Goal: Task Accomplishment & Management: Manage account settings

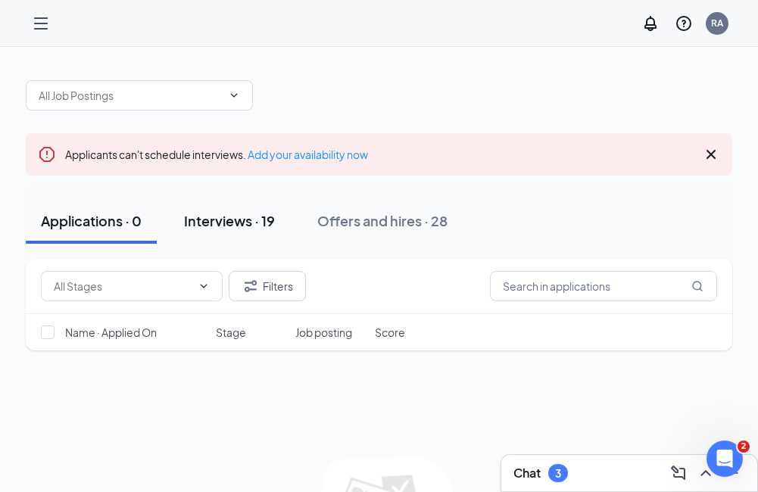
click at [223, 222] on div "Interviews · 19" at bounding box center [229, 220] width 91 height 19
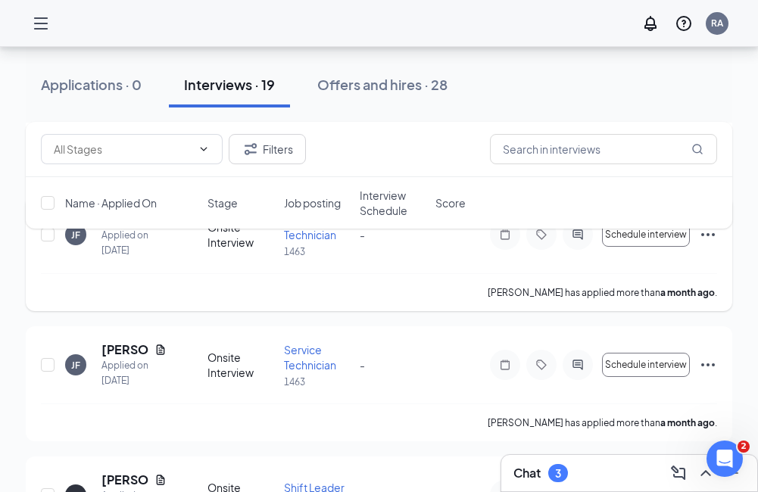
scroll to position [1894, 0]
click at [703, 362] on icon "Ellipses" at bounding box center [708, 364] width 18 height 18
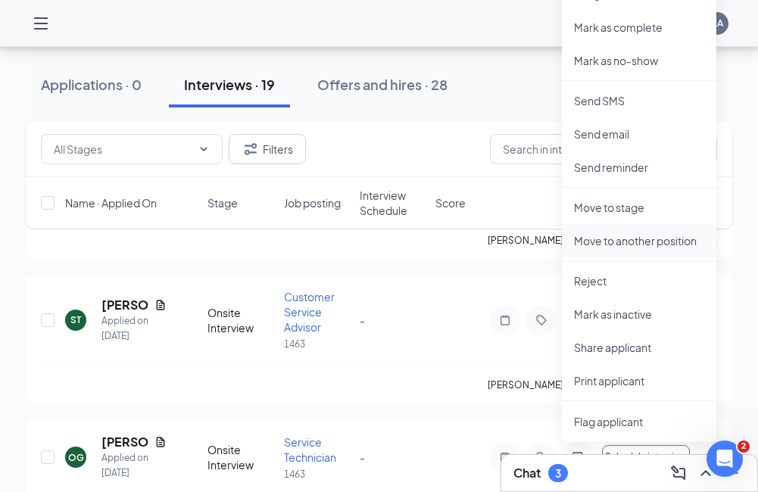
scroll to position [2348, 0]
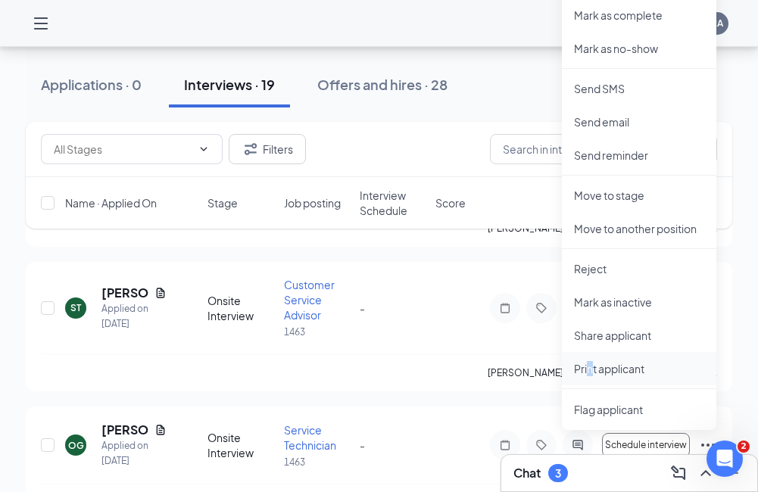
click at [590, 367] on p "Print applicant" at bounding box center [639, 368] width 130 height 15
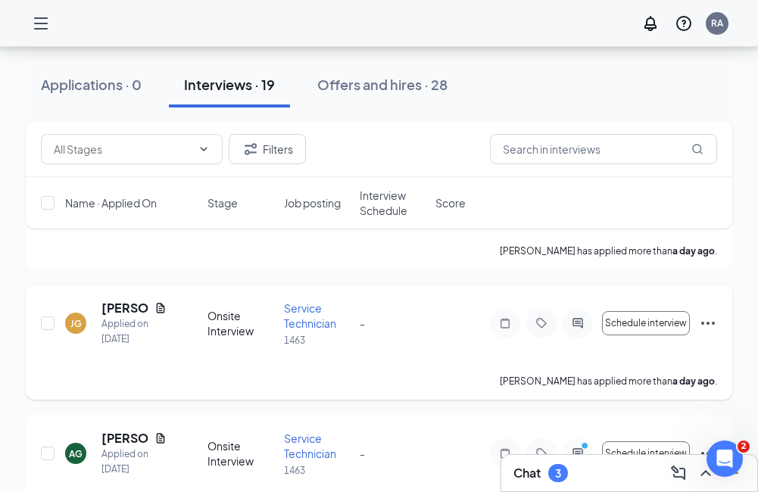
scroll to position [227, 0]
click at [710, 317] on icon "Ellipses" at bounding box center [708, 323] width 18 height 18
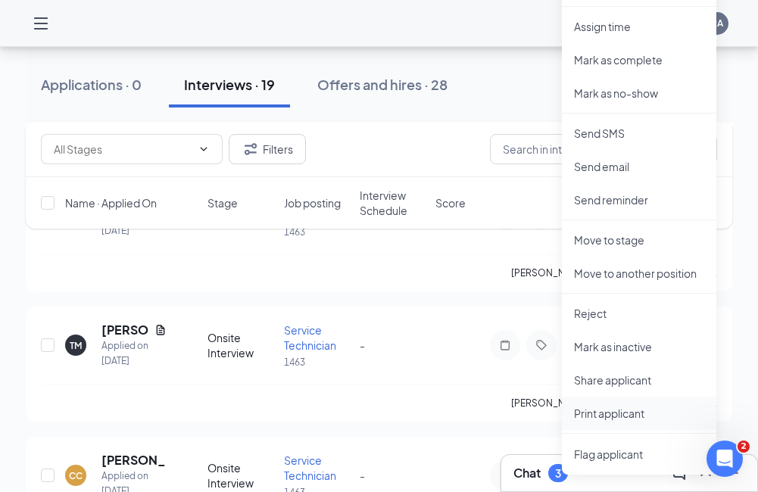
scroll to position [606, 0]
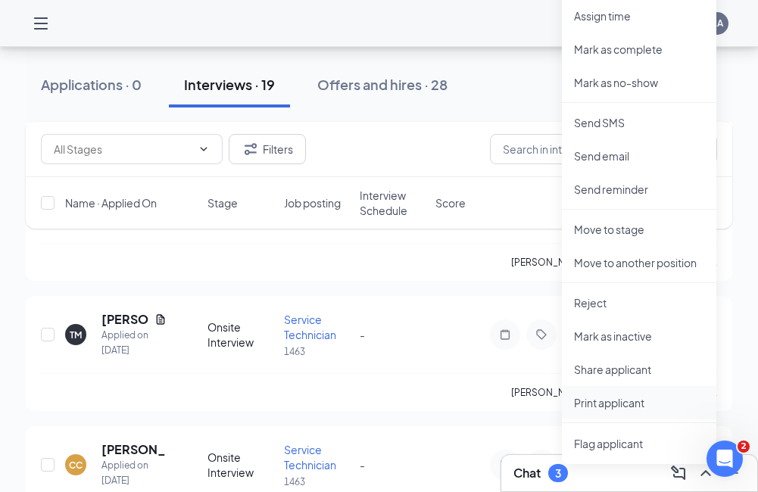
click at [627, 404] on p "Print applicant" at bounding box center [639, 402] width 130 height 15
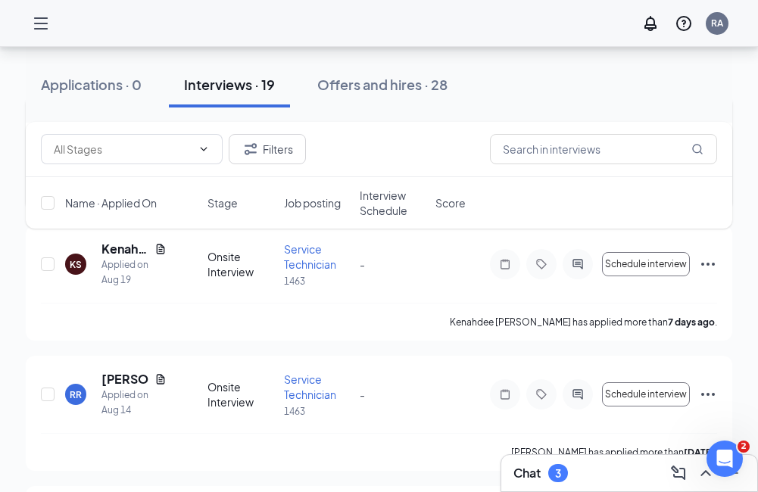
scroll to position [1288, 0]
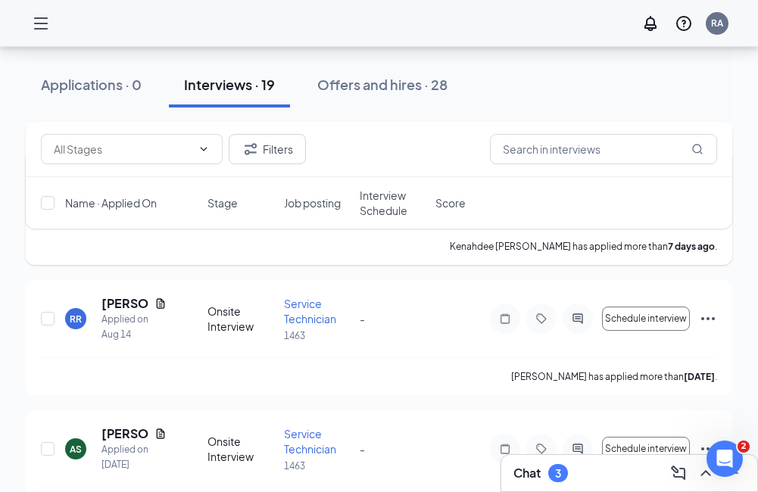
click at [655, 251] on p "Kenahdee [PERSON_NAME] has applied more than [DATE] ." at bounding box center [583, 246] width 267 height 13
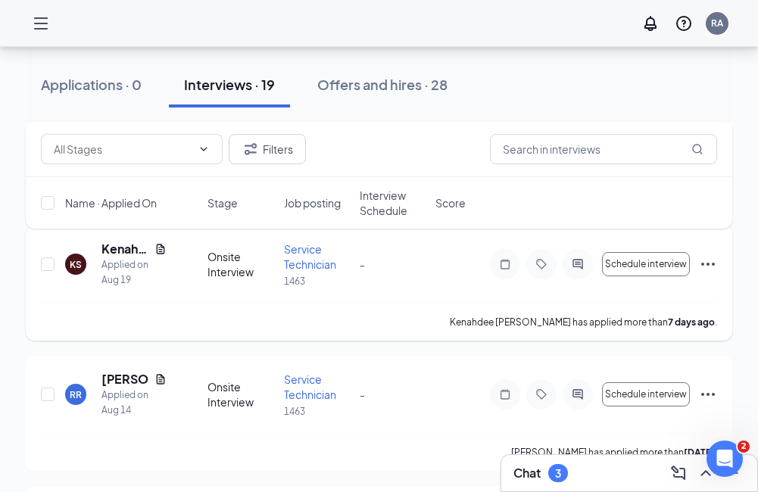
click at [711, 265] on icon "Ellipses" at bounding box center [708, 264] width 18 height 18
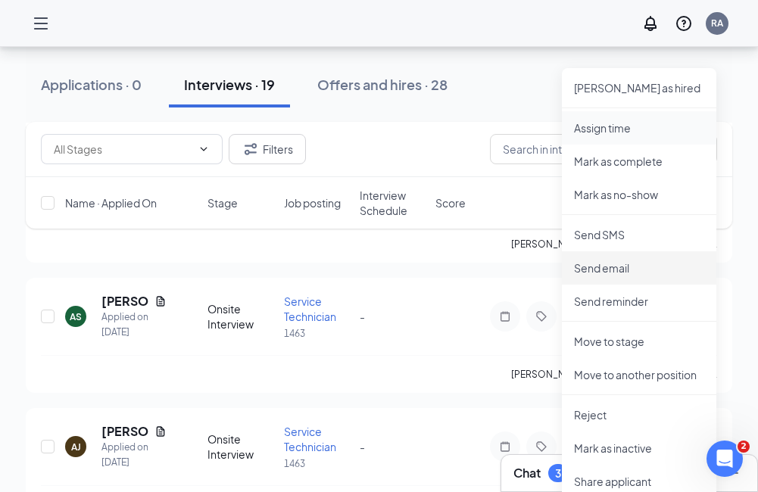
scroll to position [1515, 0]
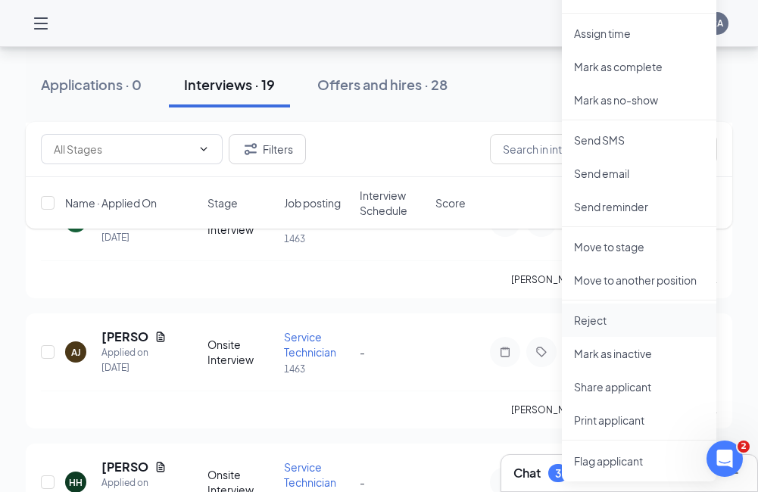
click at [606, 317] on p "Reject" at bounding box center [639, 320] width 130 height 15
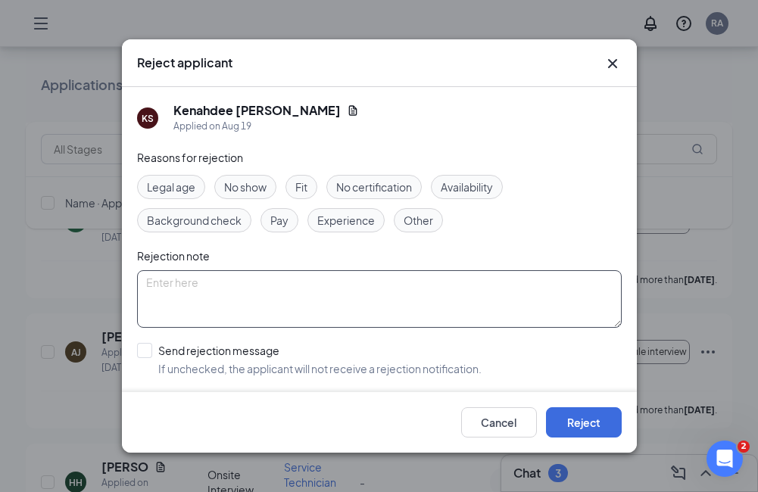
click at [165, 282] on textarea at bounding box center [379, 299] width 485 height 58
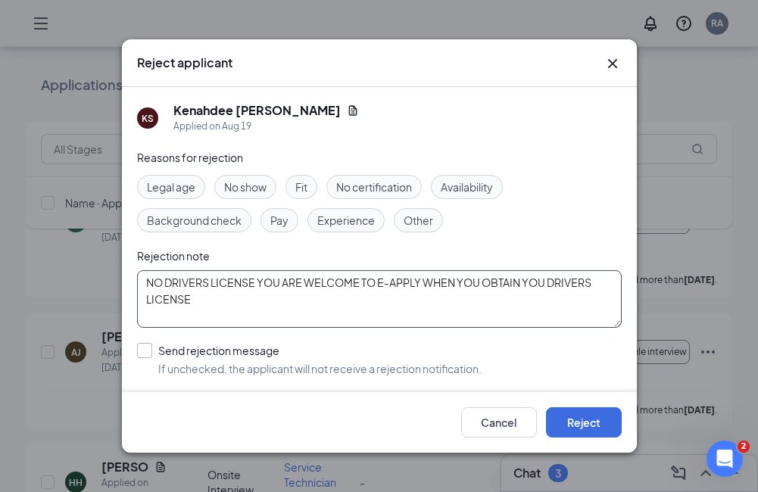
type textarea "NO DRIVERS LICENSE YOU ARE WELCOME TO E-APPLY WHEN YOU OBTAIN YOU DRIVERS LICEN…"
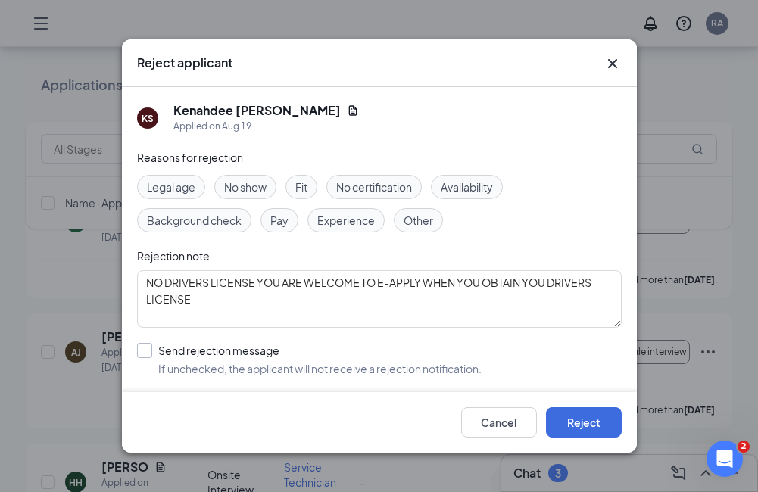
click at [144, 354] on input "Send rejection message If unchecked, the applicant will not receive a rejection…" at bounding box center [309, 359] width 345 height 33
checkbox input "true"
click at [609, 426] on button "Reject" at bounding box center [584, 423] width 76 height 30
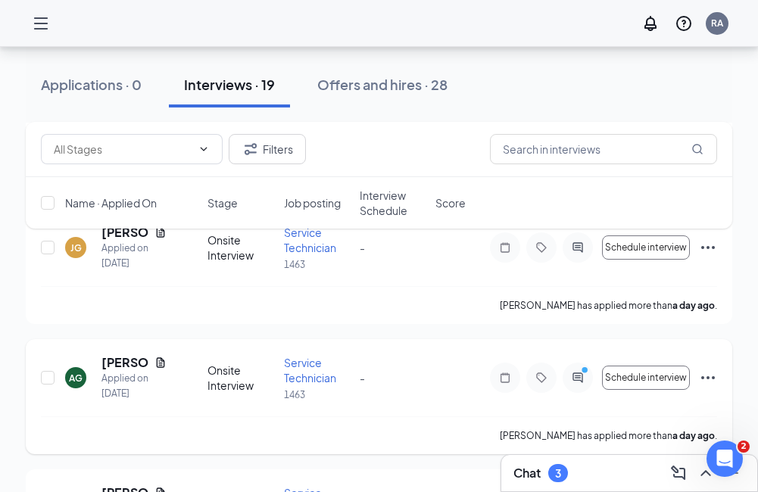
scroll to position [303, 0]
click at [712, 378] on icon "Ellipses" at bounding box center [708, 377] width 18 height 18
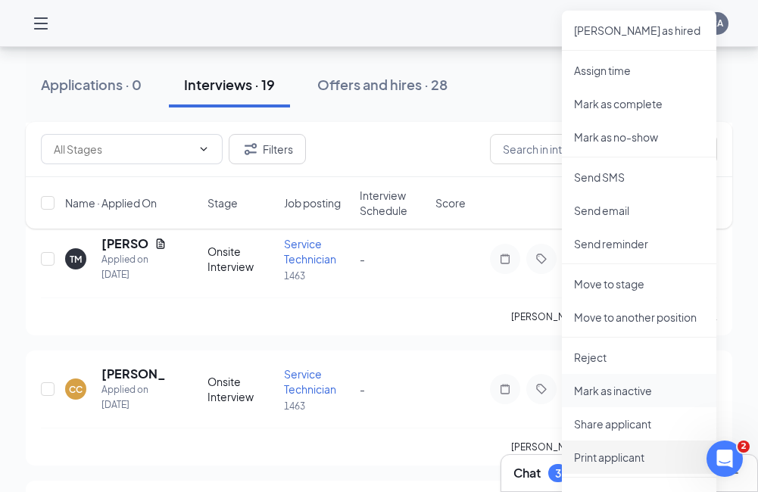
scroll to position [758, 0]
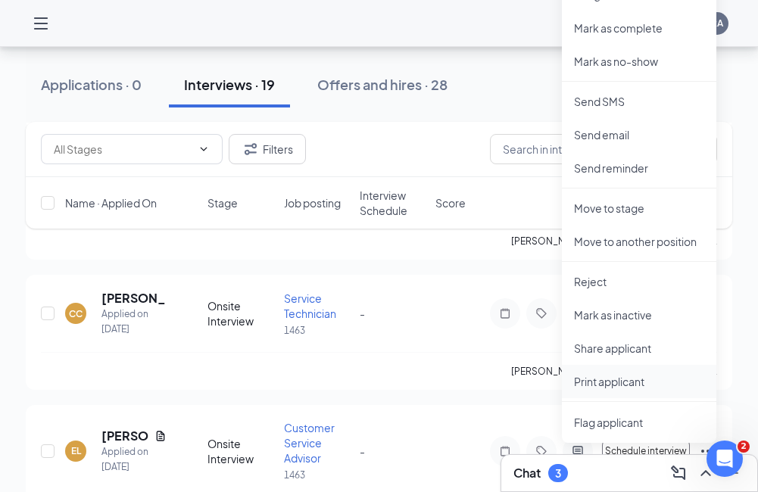
click at [629, 386] on p "Print applicant" at bounding box center [639, 381] width 130 height 15
